Goal: Transaction & Acquisition: Purchase product/service

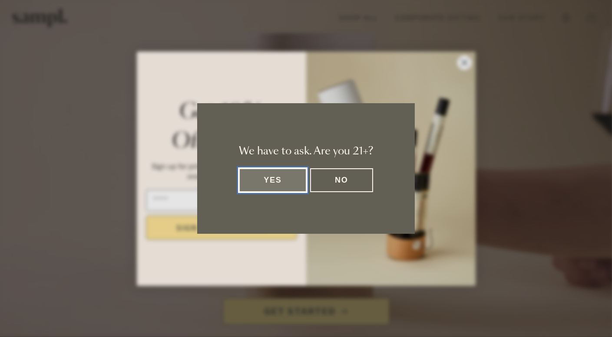
click at [291, 182] on button "Yes" at bounding box center [273, 180] width 68 height 24
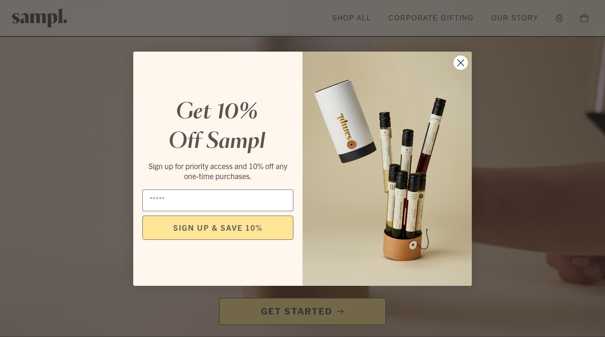
click at [464, 61] on circle "Close dialog" at bounding box center [461, 62] width 14 height 14
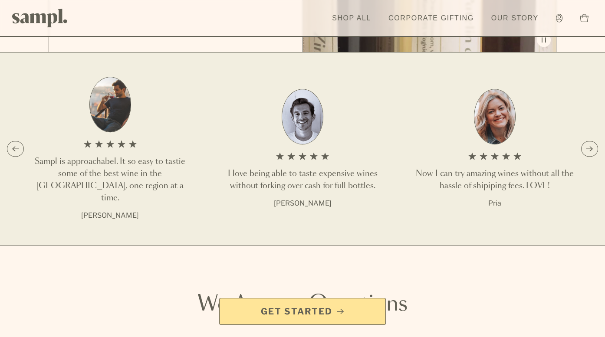
scroll to position [1052, 0]
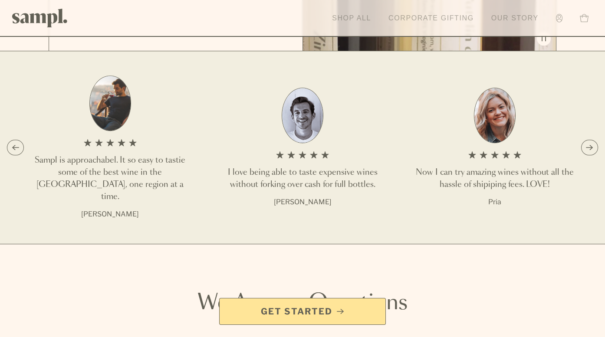
click at [344, 18] on link "Shop All" at bounding box center [352, 18] width 48 height 19
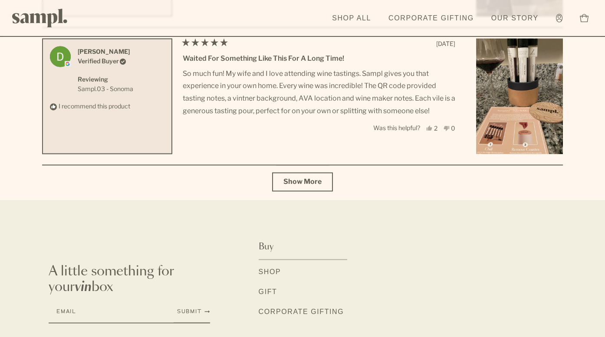
scroll to position [3207, 0]
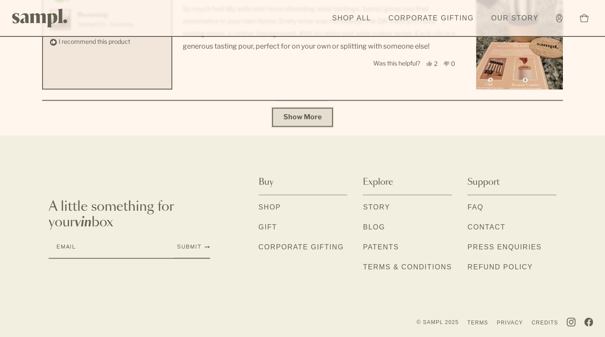
click at [314, 121] on button "Show More" at bounding box center [302, 117] width 61 height 19
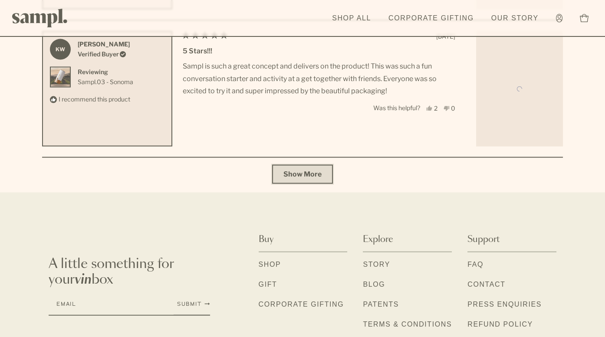
scroll to position [3894, 0]
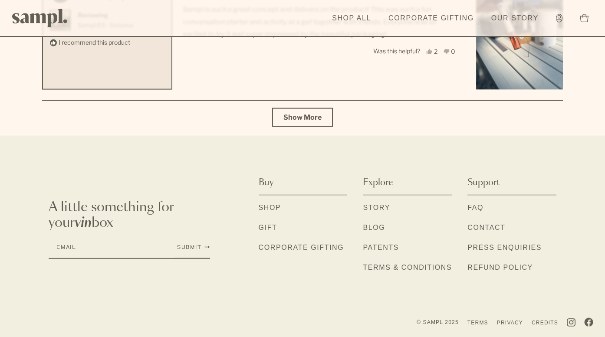
click at [262, 208] on link "Shop" at bounding box center [270, 208] width 23 height 11
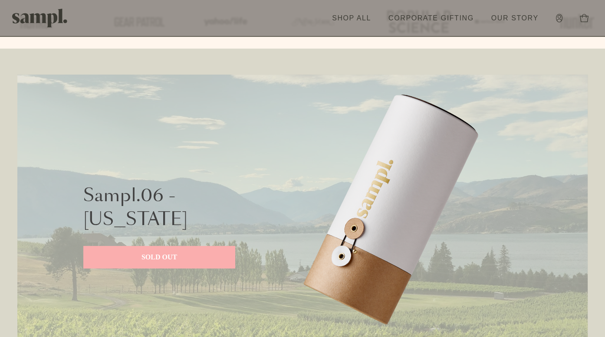
scroll to position [323, 0]
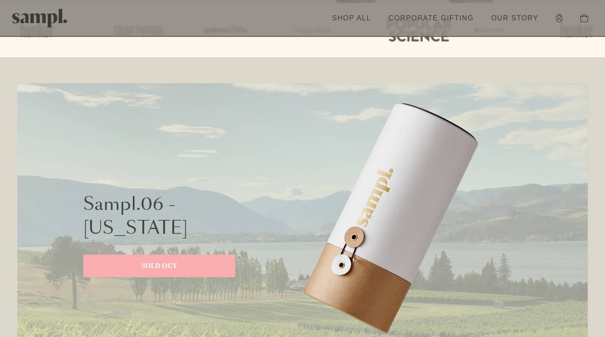
click at [344, 241] on img at bounding box center [391, 235] width 261 height 304
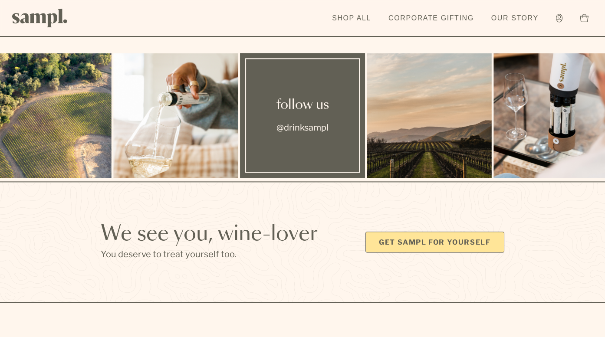
scroll to position [2358, 0]
